Goal: Task Accomplishment & Management: Use online tool/utility

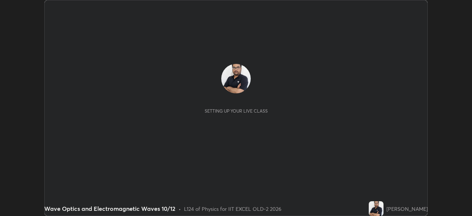
scroll to position [216, 472]
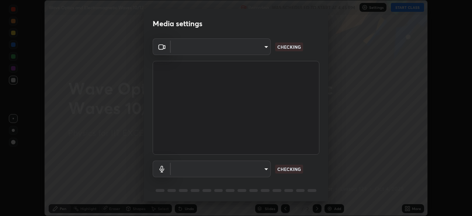
type input "a2c9e0304fea7a197325265949ed38064ec23766b16e4a4df4757bcf8ee53c87"
click at [261, 169] on body "Erase all Wave Optics and Electromagnetic Waves 10/12 Recording WAS SCHEDULED T…" at bounding box center [236, 108] width 472 height 216
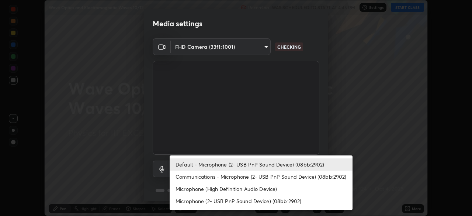
click at [266, 179] on li "Communications - Microphone (2- USB PnP Sound Device) (08bb:2902)" at bounding box center [261, 176] width 183 height 12
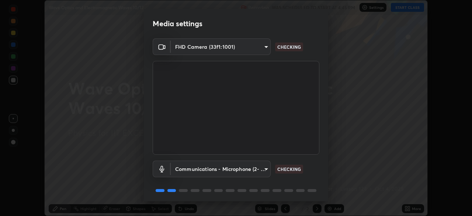
click at [263, 171] on body "Erase all Wave Optics and Electromagnetic Waves 10/12 Recording WAS SCHEDULED T…" at bounding box center [236, 108] width 472 height 216
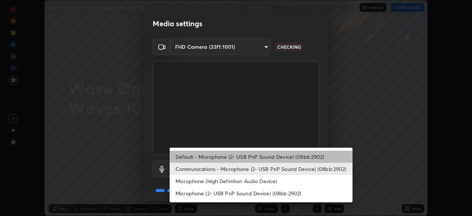
click at [269, 158] on li "Default - Microphone (2- USB PnP Sound Device) (08bb:2902)" at bounding box center [261, 157] width 183 height 12
type input "default"
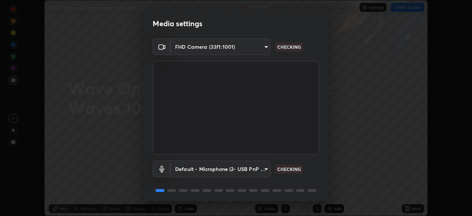
scroll to position [26, 0]
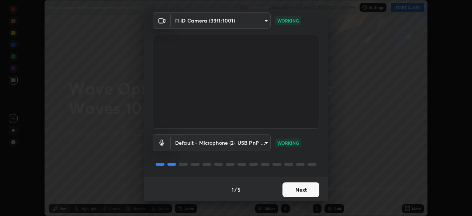
click at [307, 187] on button "Next" at bounding box center [301, 189] width 37 height 15
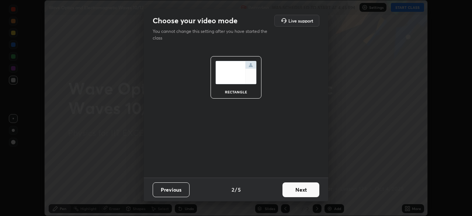
click at [313, 188] on button "Next" at bounding box center [301, 189] width 37 height 15
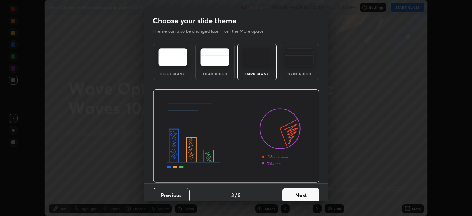
click at [310, 196] on button "Next" at bounding box center [301, 195] width 37 height 15
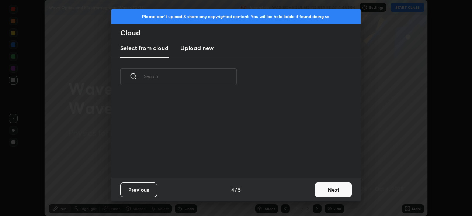
click at [317, 190] on button "Next" at bounding box center [333, 189] width 37 height 15
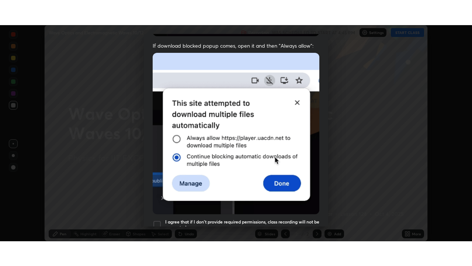
scroll to position [177, 0]
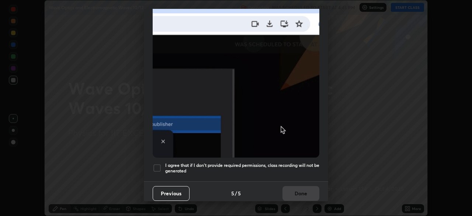
click at [310, 162] on h5 "I agree that if I don't provide required permissions, class recording will not …" at bounding box center [242, 167] width 154 height 11
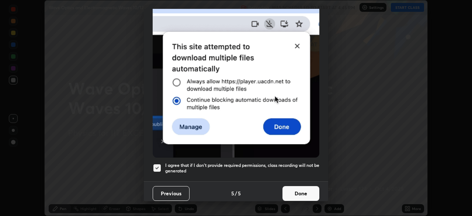
click at [304, 191] on button "Done" at bounding box center [301, 193] width 37 height 15
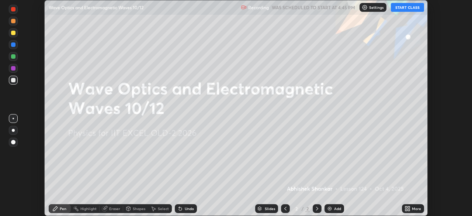
click at [404, 8] on button "START CLASS" at bounding box center [407, 7] width 33 height 9
click at [411, 208] on div "More" at bounding box center [413, 208] width 22 height 9
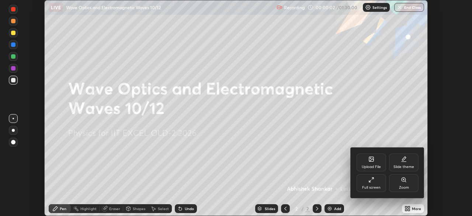
click at [377, 184] on div "Full screen" at bounding box center [372, 183] width 30 height 18
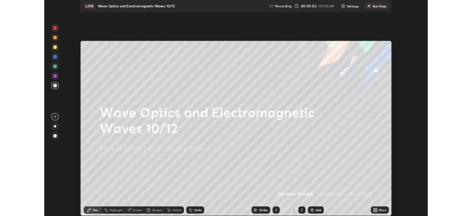
scroll to position [266, 472]
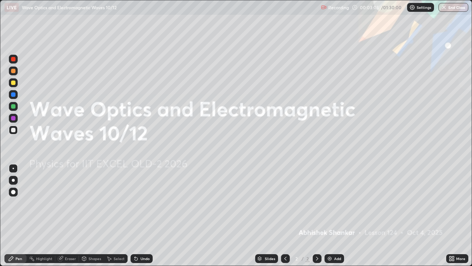
click at [453, 215] on icon at bounding box center [453, 260] width 2 height 2
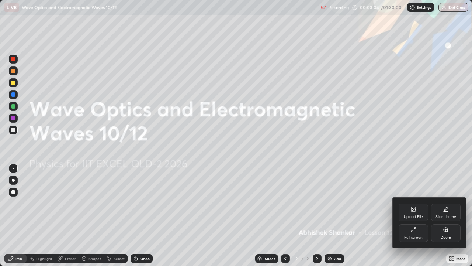
click at [419, 215] on div "Full screen" at bounding box center [414, 233] width 30 height 18
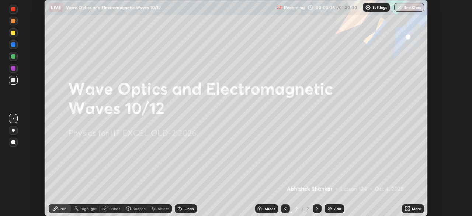
scroll to position [36679, 36423]
click at [406, 210] on icon at bounding box center [406, 210] width 2 height 2
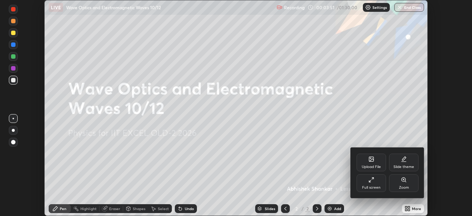
click at [373, 166] on div "Upload File" at bounding box center [371, 167] width 19 height 4
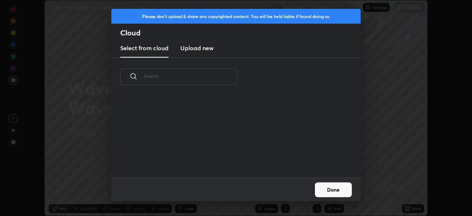
click at [203, 52] on new "Upload new" at bounding box center [196, 48] width 33 height 18
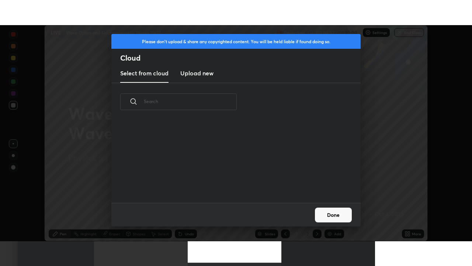
scroll to position [0, 0]
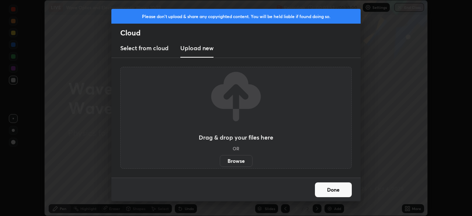
click at [232, 160] on label "Browse" at bounding box center [236, 161] width 33 height 12
click at [220, 160] on input "Browse" at bounding box center [220, 161] width 0 height 12
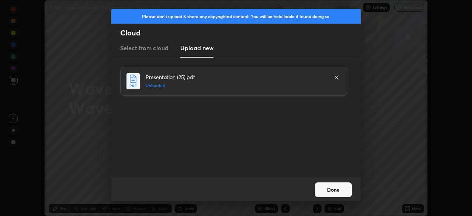
click at [338, 191] on button "Done" at bounding box center [333, 189] width 37 height 15
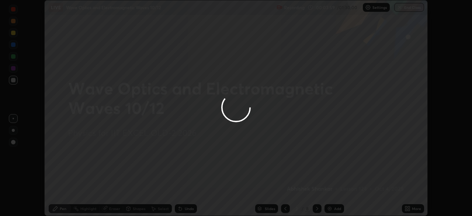
click at [409, 211] on div at bounding box center [236, 108] width 472 height 216
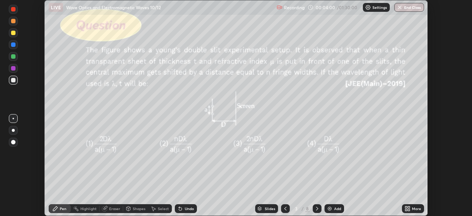
click at [409, 207] on icon at bounding box center [409, 207] width 2 height 2
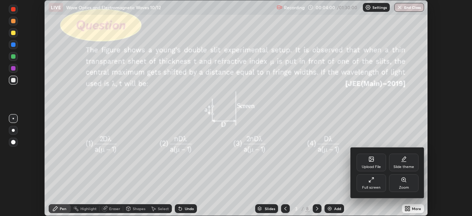
click at [373, 189] on div "Full screen" at bounding box center [371, 188] width 18 height 4
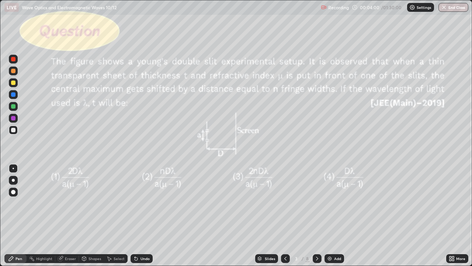
scroll to position [266, 472]
click at [285, 215] on icon at bounding box center [286, 258] width 6 height 6
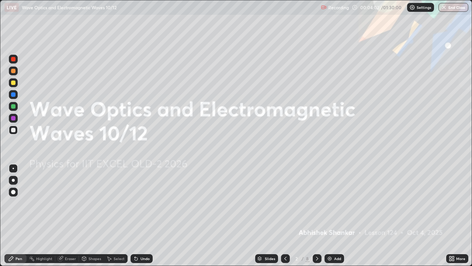
click at [414, 8] on img at bounding box center [413, 7] width 6 height 6
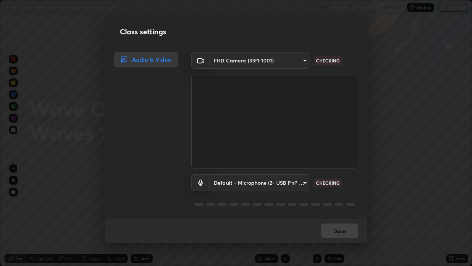
scroll to position [1, 0]
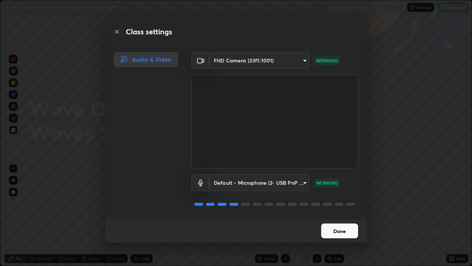
click at [341, 215] on button "Done" at bounding box center [339, 230] width 37 height 15
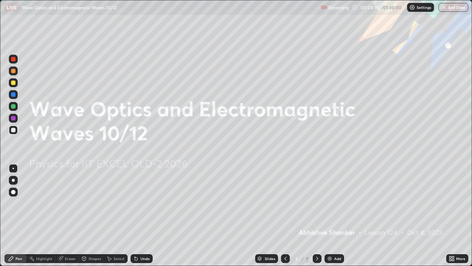
click at [320, 215] on div at bounding box center [317, 258] width 9 height 9
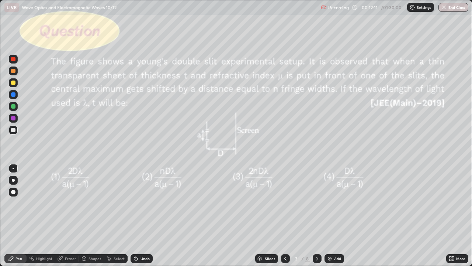
click at [17, 82] on div at bounding box center [13, 82] width 9 height 9
click at [91, 215] on div "Shapes" at bounding box center [95, 258] width 13 height 4
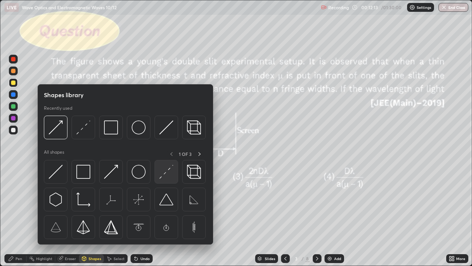
click at [163, 176] on img at bounding box center [166, 172] width 14 height 14
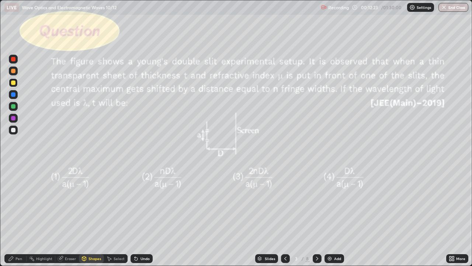
click at [21, 215] on div "Pen" at bounding box center [18, 258] width 7 height 4
click at [14, 131] on div at bounding box center [13, 130] width 4 height 4
click at [17, 84] on div at bounding box center [13, 82] width 9 height 9
click at [144, 215] on div "Undo" at bounding box center [145, 258] width 9 height 4
click at [316, 215] on icon at bounding box center [317, 258] width 6 height 6
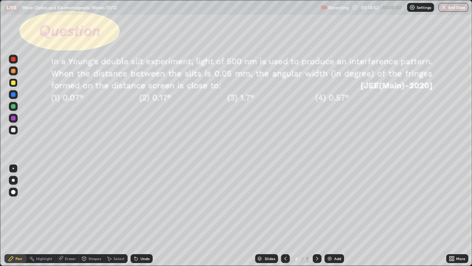
click at [285, 215] on div at bounding box center [285, 258] width 9 height 9
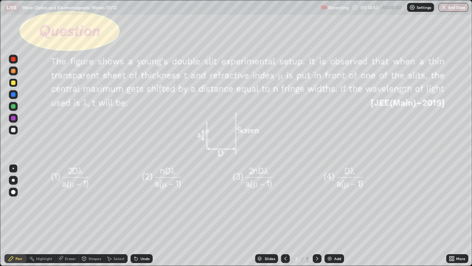
click at [315, 215] on icon at bounding box center [317, 258] width 6 height 6
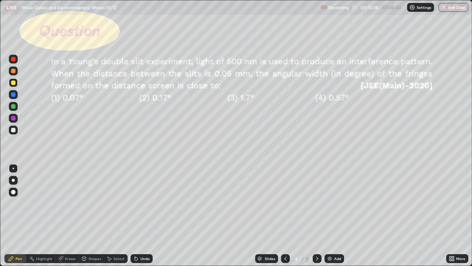
click at [13, 130] on div at bounding box center [13, 130] width 4 height 4
click at [136, 215] on icon at bounding box center [136, 258] width 3 height 3
click at [143, 215] on div "Undo" at bounding box center [142, 258] width 22 height 9
click at [0, 213] on div "Setting up your live class" at bounding box center [236, 133] width 472 height 266
click at [320, 215] on div at bounding box center [317, 258] width 9 height 9
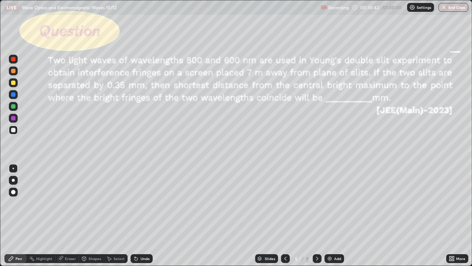
click at [16, 83] on div at bounding box center [13, 82] width 9 height 9
click at [89, 215] on div "Shapes" at bounding box center [95, 258] width 13 height 4
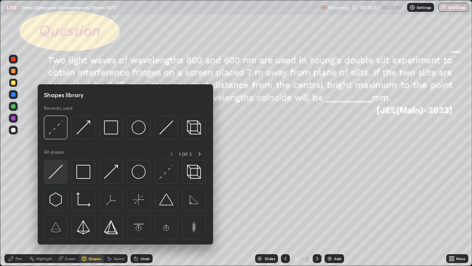
click at [64, 177] on div at bounding box center [56, 172] width 24 height 24
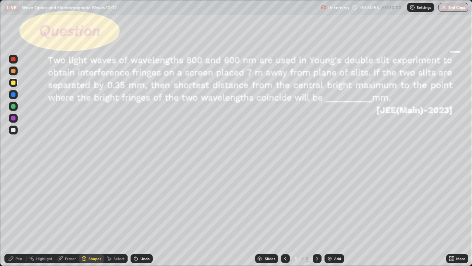
click at [20, 215] on div "Pen" at bounding box center [18, 258] width 7 height 4
click at [15, 129] on div at bounding box center [13, 130] width 4 height 4
click at [143, 215] on div "Undo" at bounding box center [145, 258] width 9 height 4
click at [142, 215] on div "Undo" at bounding box center [145, 258] width 9 height 4
click at [142, 215] on div "Undo" at bounding box center [142, 258] width 22 height 9
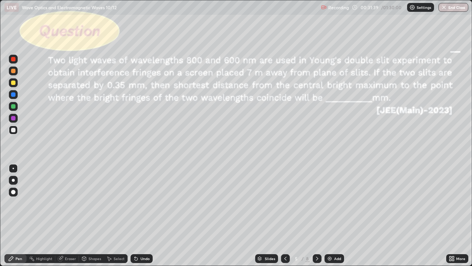
click at [144, 215] on div "Undo" at bounding box center [142, 258] width 22 height 9
click at [317, 215] on icon at bounding box center [317, 258] width 6 height 6
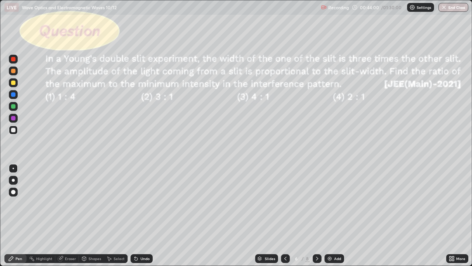
click at [13, 83] on div at bounding box center [13, 82] width 4 height 4
click at [317, 215] on icon at bounding box center [317, 258] width 6 height 6
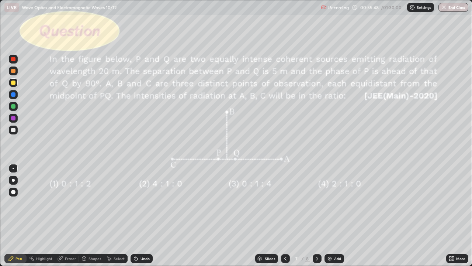
click at [137, 215] on icon at bounding box center [136, 258] width 6 height 6
click at [91, 215] on div "Shapes" at bounding box center [91, 258] width 25 height 9
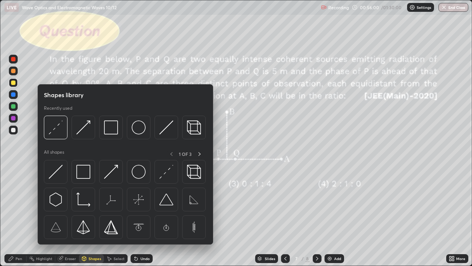
click at [117, 179] on div at bounding box center [111, 172] width 24 height 24
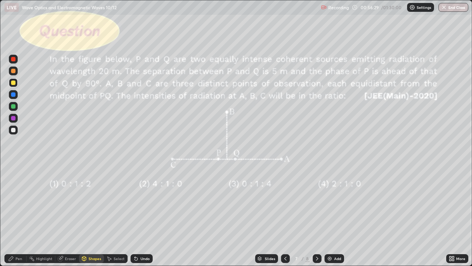
click at [141, 215] on div "Undo" at bounding box center [145, 258] width 9 height 4
click at [19, 215] on div "Pen" at bounding box center [18, 258] width 7 height 4
click at [145, 215] on div "Undo" at bounding box center [142, 258] width 22 height 9
click at [145, 215] on div "Undo" at bounding box center [145, 258] width 9 height 4
click at [316, 215] on icon at bounding box center [317, 258] width 6 height 6
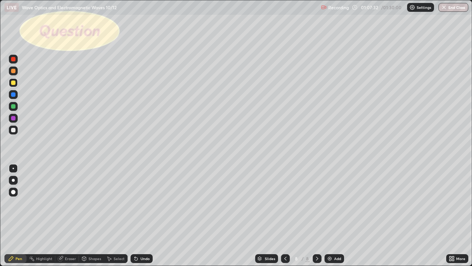
click at [114, 215] on div "Select" at bounding box center [119, 258] width 11 height 4
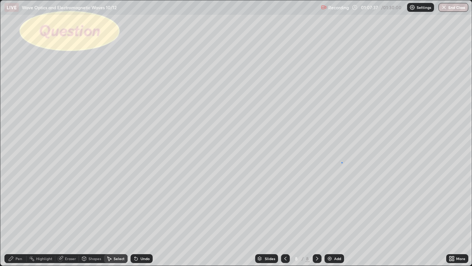
click at [342, 162] on div "0 ° Undo Copy Duplicate Duplicate to new slide Delete" at bounding box center [236, 132] width 472 height 265
click at [20, 215] on div "Pen" at bounding box center [18, 258] width 7 height 4
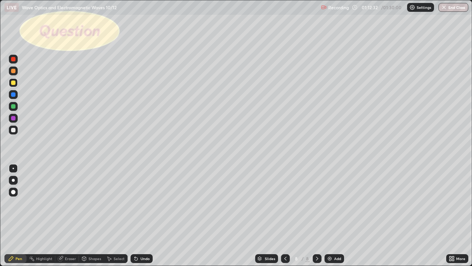
click at [14, 131] on div at bounding box center [13, 130] width 4 height 4
click at [144, 215] on div "Undo" at bounding box center [145, 258] width 9 height 4
click at [68, 215] on div "Eraser" at bounding box center [70, 258] width 11 height 4
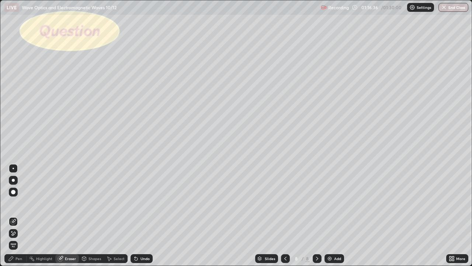
click at [21, 215] on div "Pen" at bounding box center [18, 258] width 7 height 4
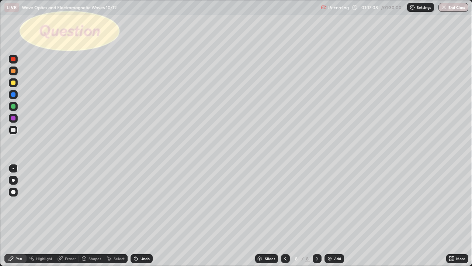
click at [66, 215] on div "Eraser" at bounding box center [70, 258] width 11 height 4
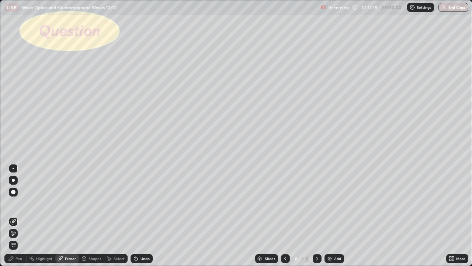
click at [18, 215] on div "Pen" at bounding box center [18, 258] width 7 height 4
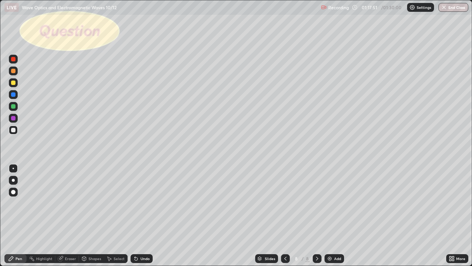
click at [73, 215] on div "Eraser" at bounding box center [70, 258] width 11 height 4
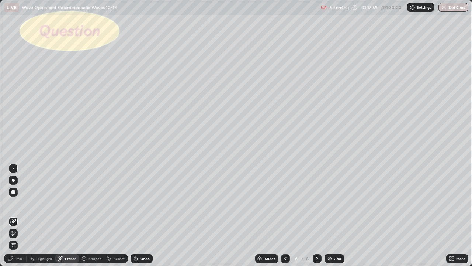
click at [18, 215] on div "Pen" at bounding box center [18, 258] width 7 height 4
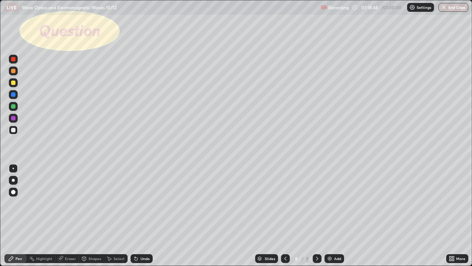
click at [63, 215] on div "Eraser" at bounding box center [67, 258] width 24 height 9
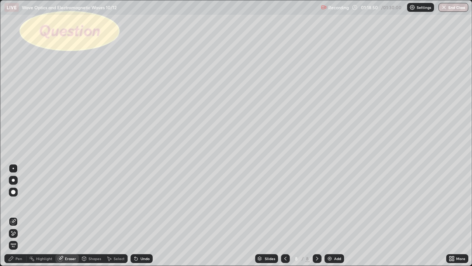
click at [19, 215] on div "Pen" at bounding box center [15, 258] width 22 height 9
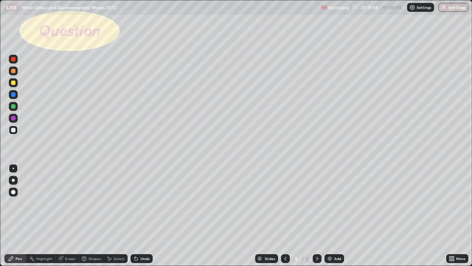
click at [450, 9] on button "End Class" at bounding box center [454, 7] width 30 height 9
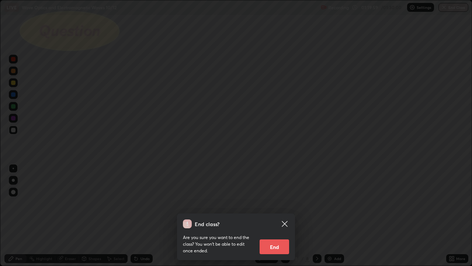
click at [279, 215] on button "End" at bounding box center [275, 246] width 30 height 15
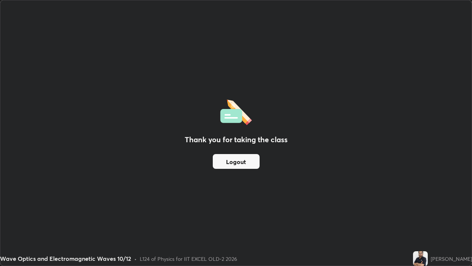
click at [248, 163] on button "Logout" at bounding box center [236, 161] width 47 height 15
